Goal: Task Accomplishment & Management: Complete application form

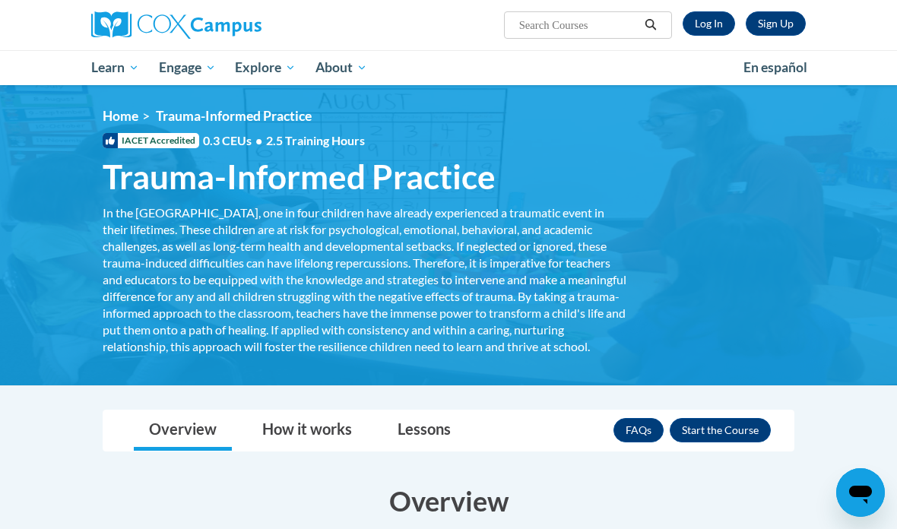
scroll to position [14, 0]
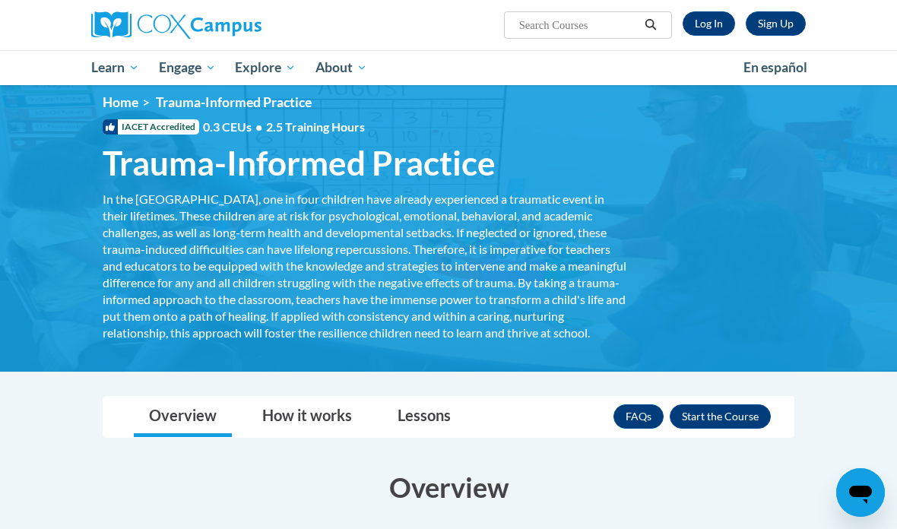
click at [716, 24] on link "Log In" at bounding box center [709, 23] width 52 height 24
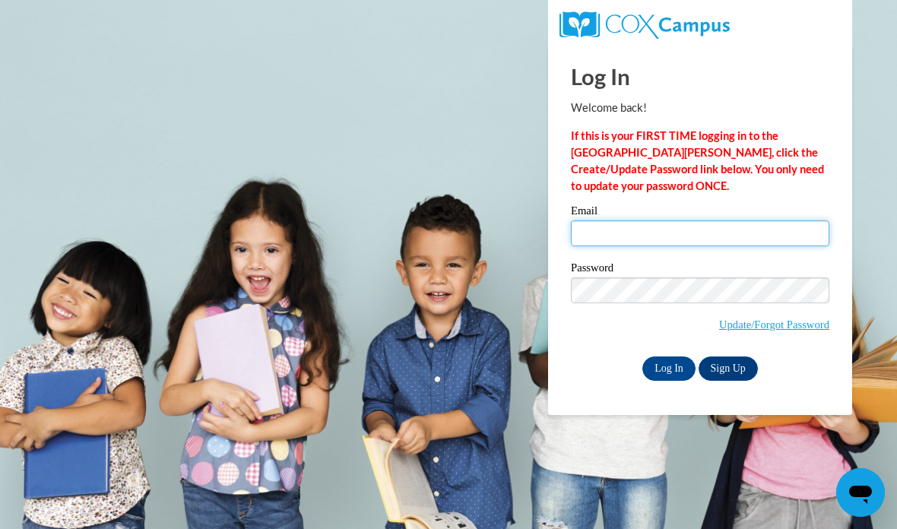
click at [706, 227] on input "Email" at bounding box center [700, 233] width 258 height 26
type input "A02256002@alabama.edu"
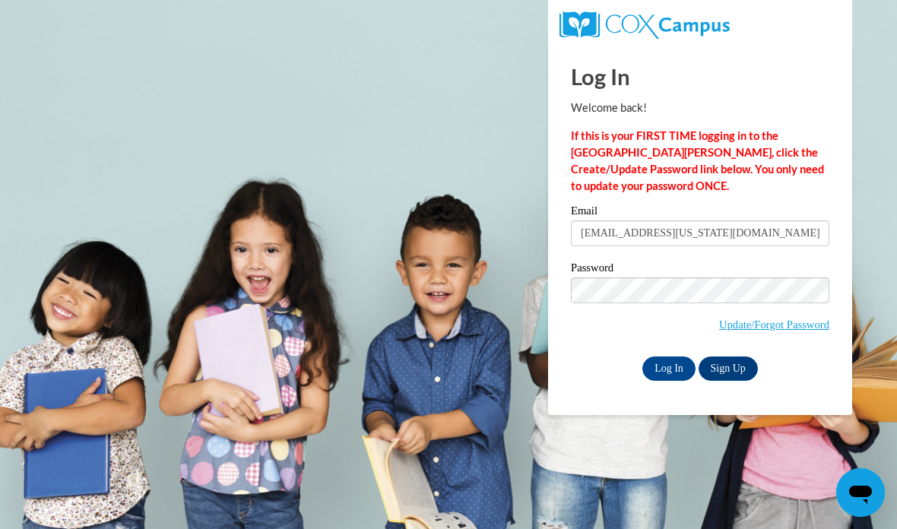
click at [668, 378] on input "Log In" at bounding box center [668, 368] width 53 height 24
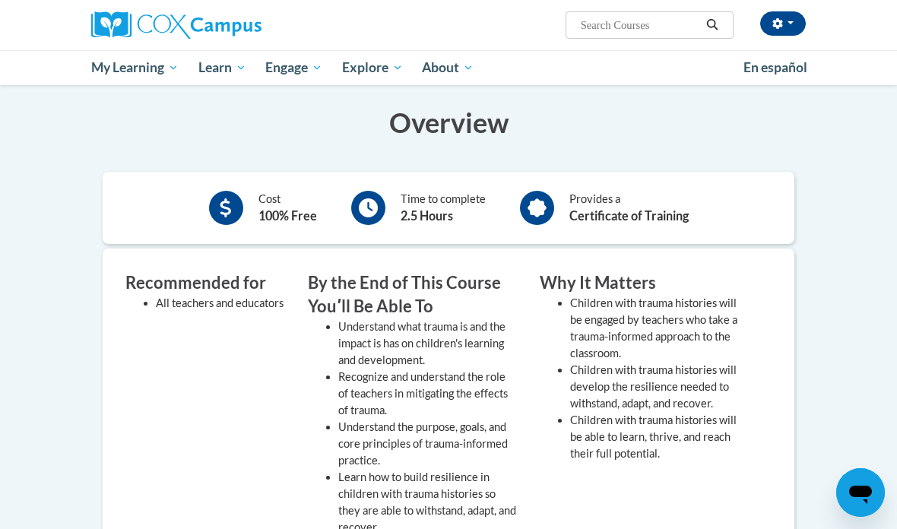
click at [714, 295] on h3 "Why It Matters" at bounding box center [644, 283] width 209 height 24
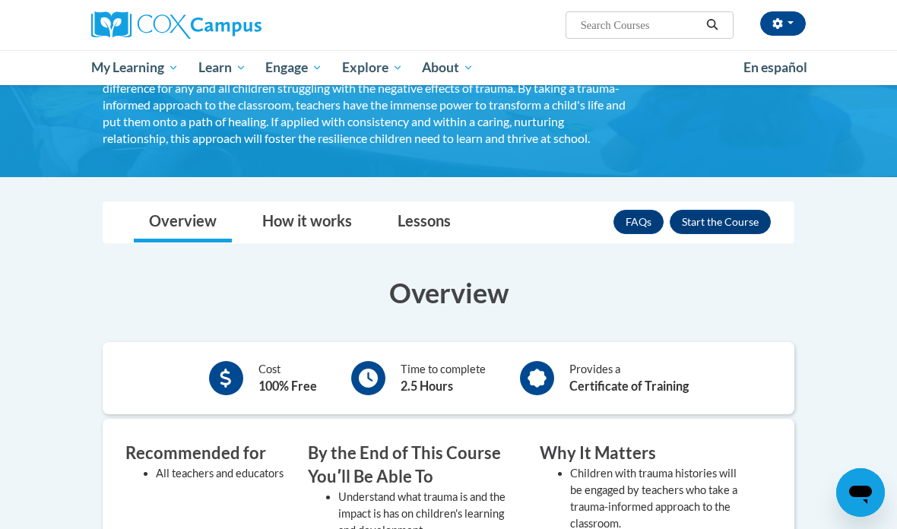
scroll to position [131, 0]
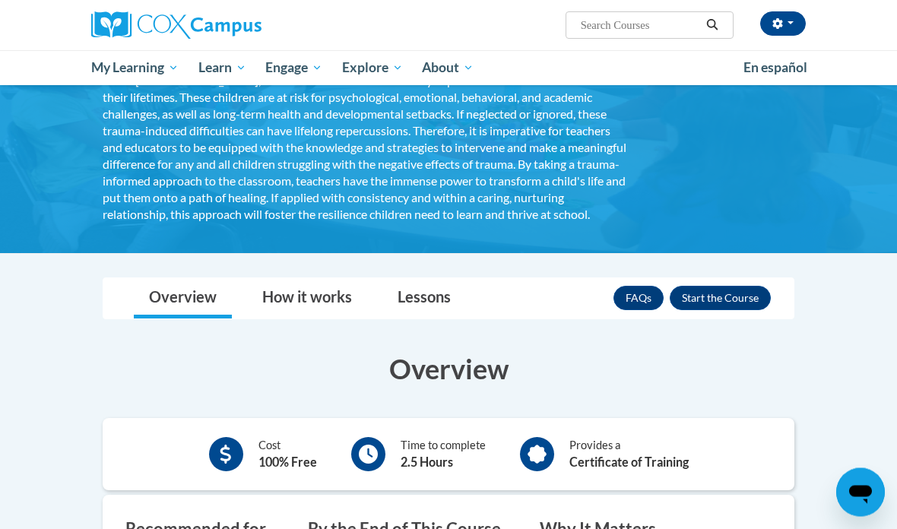
click at [734, 311] on button "Enroll" at bounding box center [720, 299] width 101 height 24
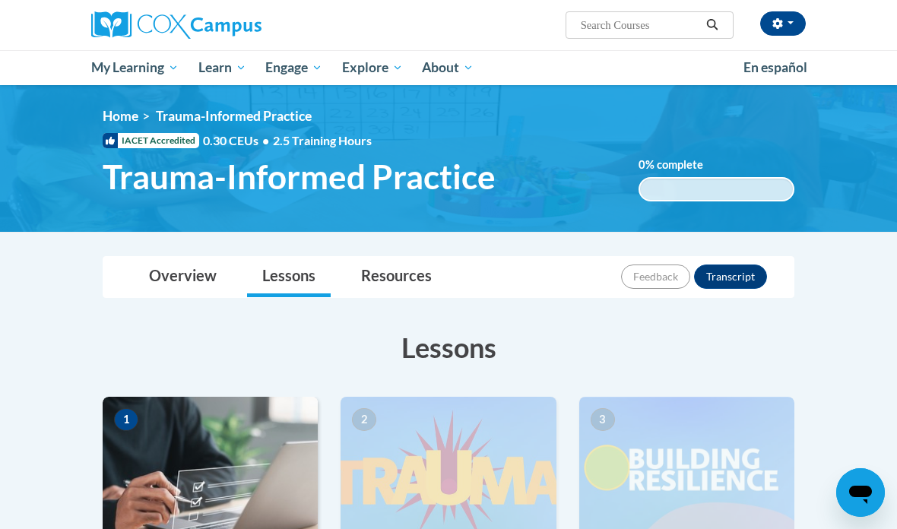
click at [798, 20] on button "button" at bounding box center [783, 23] width 46 height 24
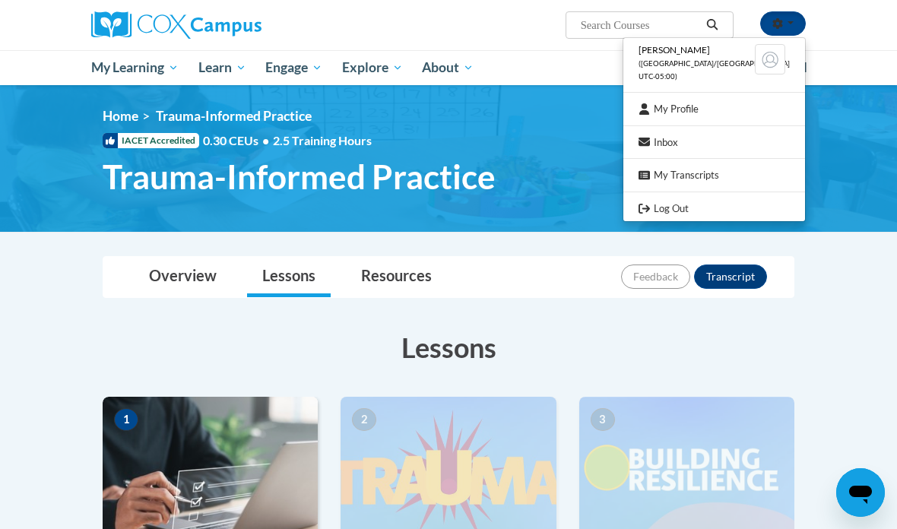
click at [845, 36] on div at bounding box center [448, 264] width 897 height 529
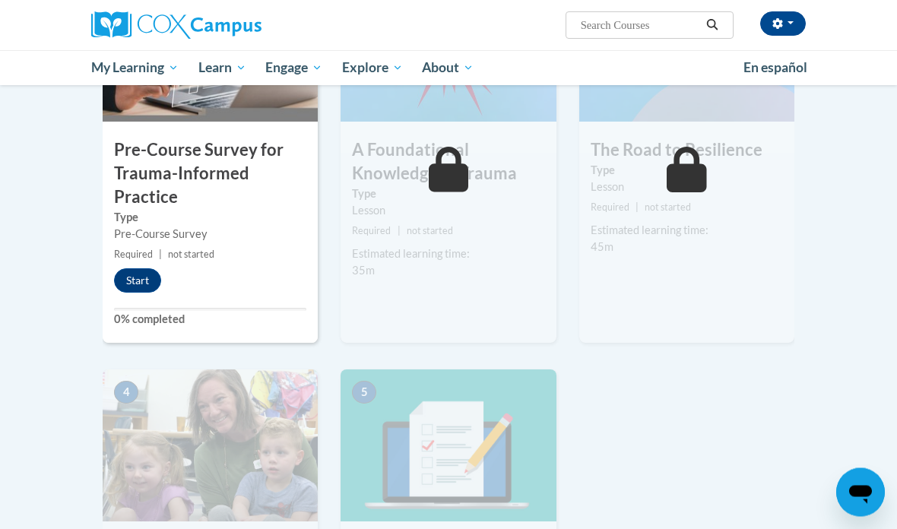
scroll to position [409, 0]
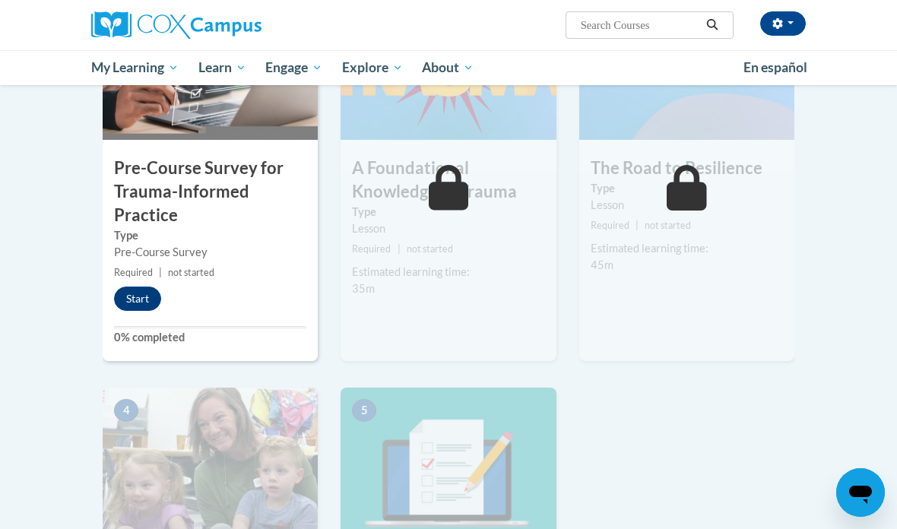
click at [142, 287] on button "Start" at bounding box center [137, 299] width 47 height 24
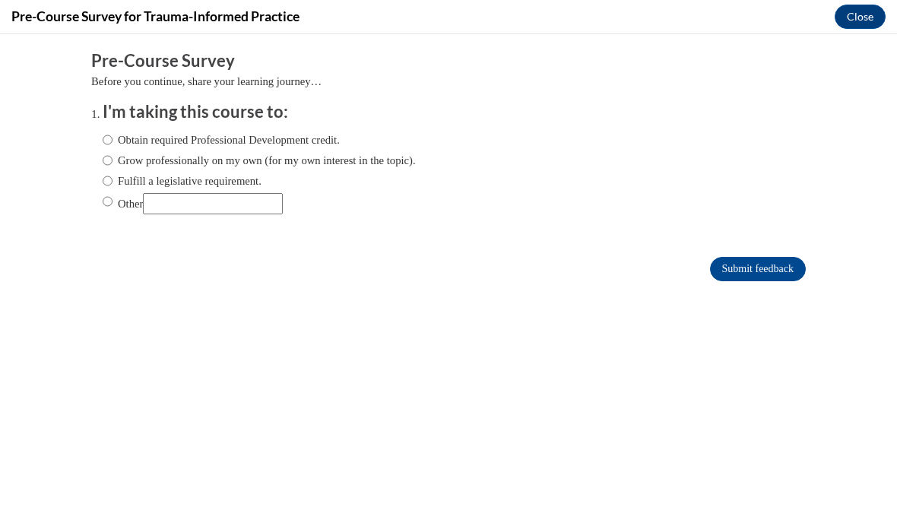
scroll to position [0, 0]
click at [120, 131] on label "Obtain required Professional Development credit." at bounding box center [221, 139] width 237 height 17
click at [112, 131] on input "Obtain required Professional Development credit." at bounding box center [108, 139] width 10 height 17
radio input "true"
click at [769, 264] on input "Submit feedback" at bounding box center [758, 269] width 96 height 24
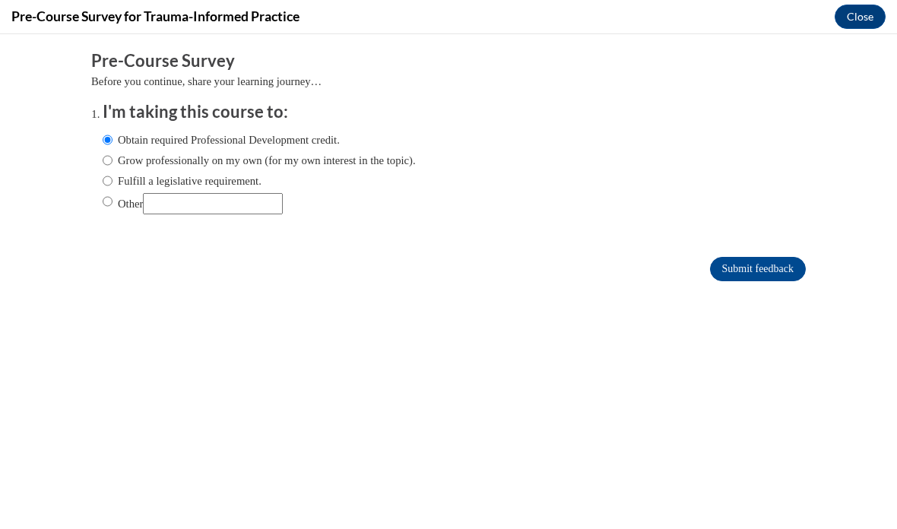
click at [768, 273] on input "Submit feedback" at bounding box center [758, 269] width 96 height 24
click at [787, 268] on input "Submit feedback" at bounding box center [758, 269] width 96 height 24
click at [779, 271] on input "Submit feedback" at bounding box center [758, 269] width 96 height 24
click at [777, 274] on input "Submit feedback" at bounding box center [758, 269] width 96 height 24
click at [781, 274] on input "Submit feedback" at bounding box center [758, 269] width 96 height 24
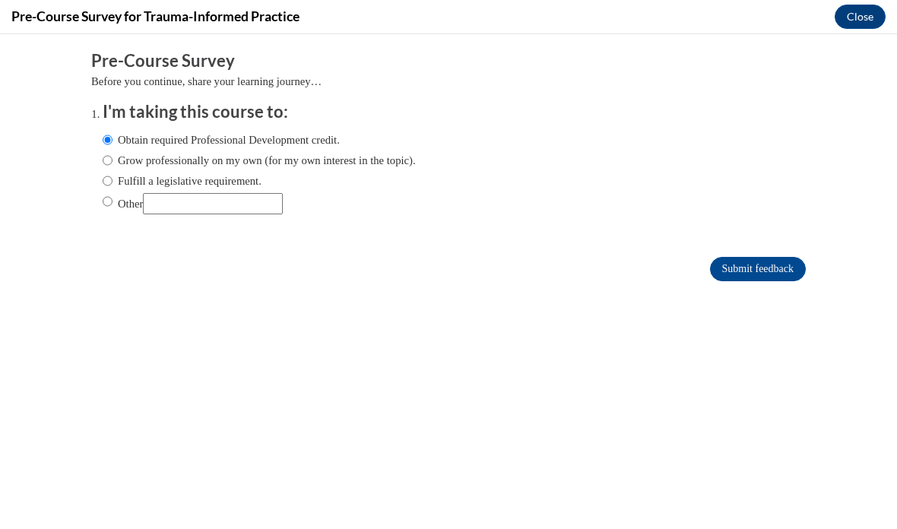
click at [781, 274] on input "Submit feedback" at bounding box center [758, 269] width 96 height 24
click at [779, 271] on input "Submit feedback" at bounding box center [758, 269] width 96 height 24
click at [776, 274] on input "Submit feedback" at bounding box center [758, 269] width 96 height 24
click at [867, 27] on button "Close" at bounding box center [860, 17] width 51 height 24
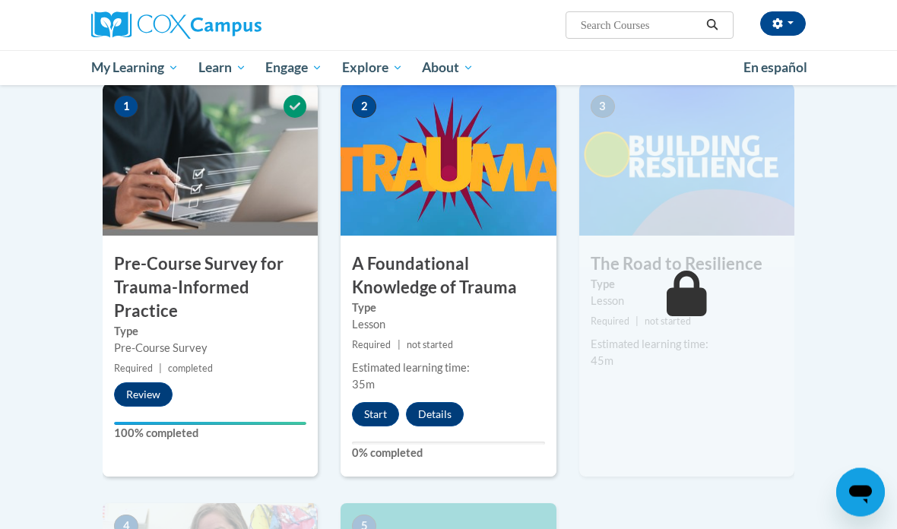
scroll to position [316, 0]
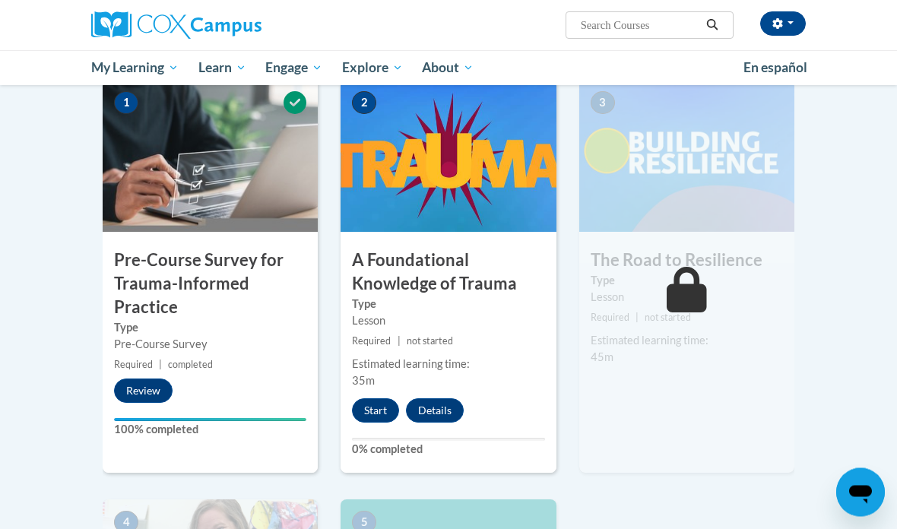
click at [381, 407] on button "Start" at bounding box center [375, 411] width 47 height 24
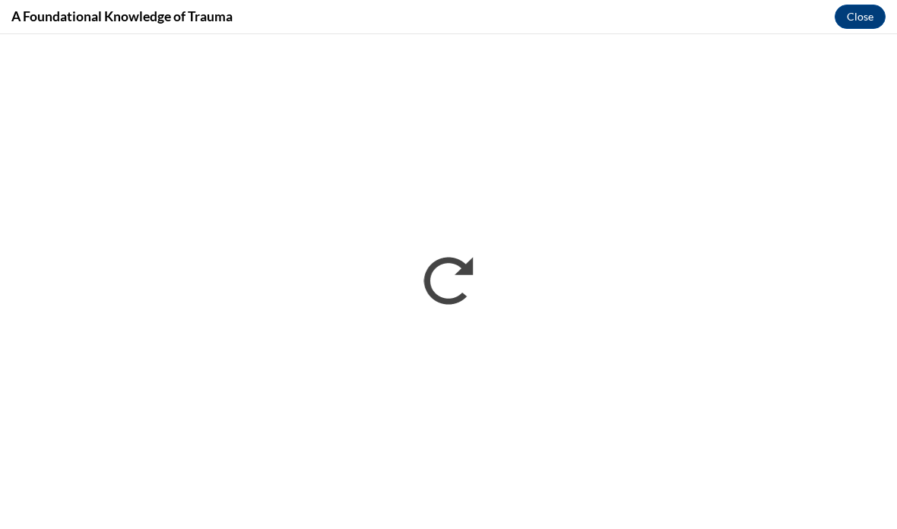
scroll to position [0, 0]
